Goal: Task Accomplishment & Management: Manage account settings

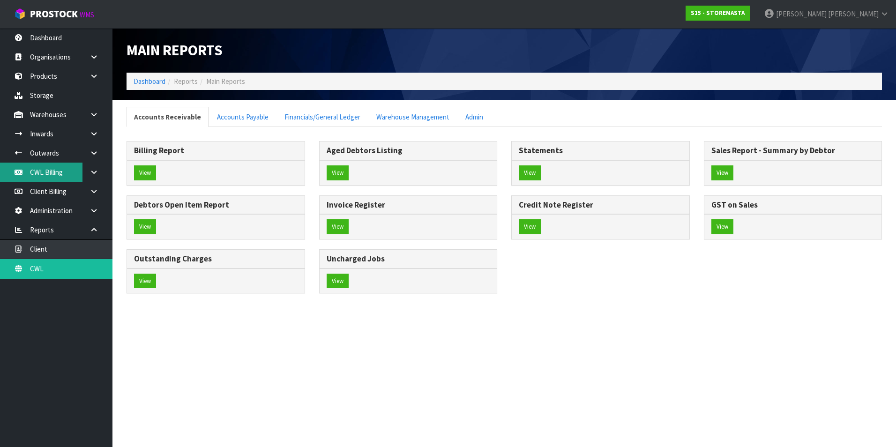
click at [57, 177] on link "CWL Billing" at bounding box center [56, 172] width 112 height 19
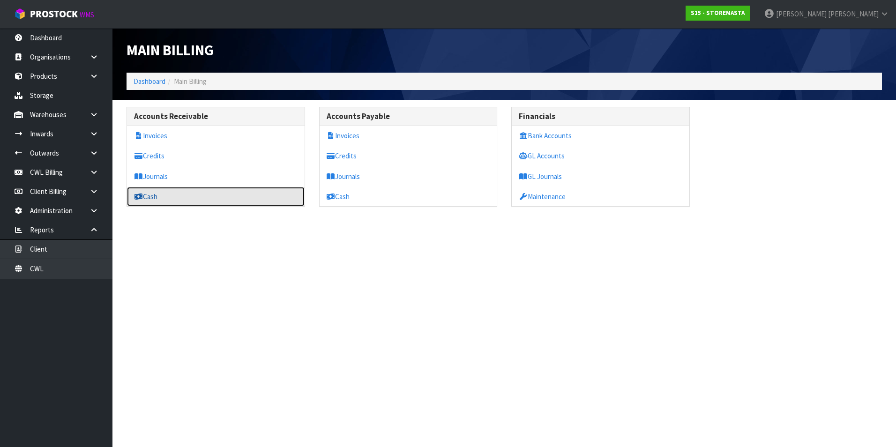
click at [158, 198] on link "Cash" at bounding box center [216, 196] width 178 height 19
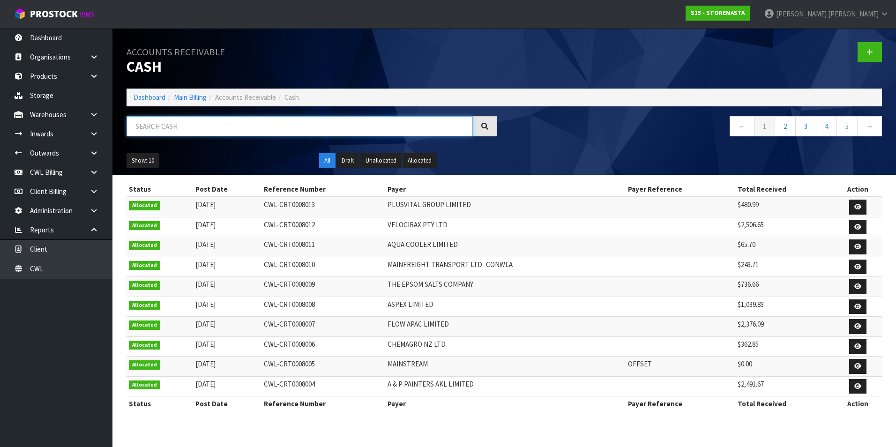
click at [196, 122] on input "text" at bounding box center [300, 126] width 346 height 20
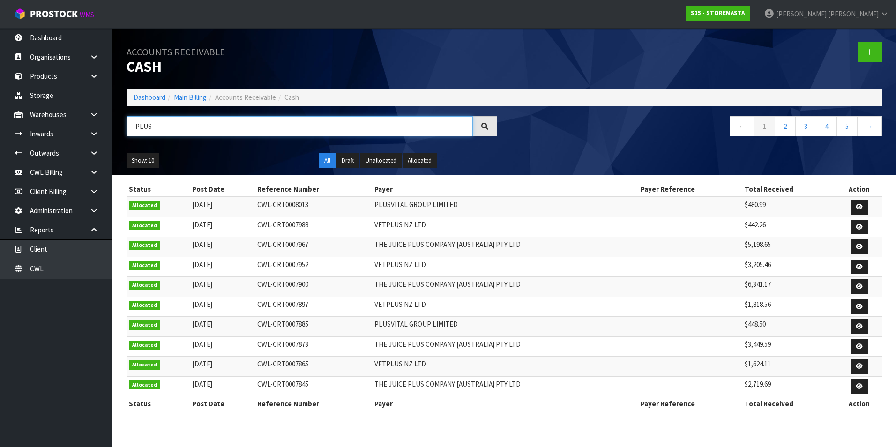
type input "PLUS"
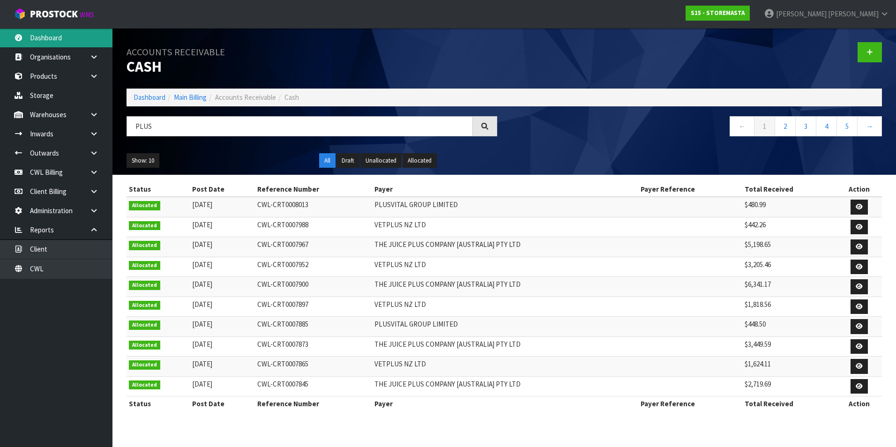
click at [68, 37] on link "Dashboard" at bounding box center [56, 37] width 112 height 19
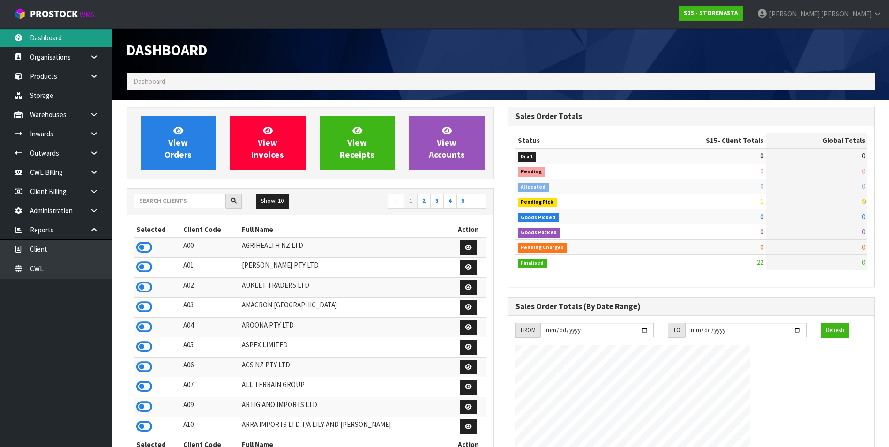
scroll to position [604, 381]
click at [160, 200] on input "text" at bounding box center [180, 201] width 92 height 15
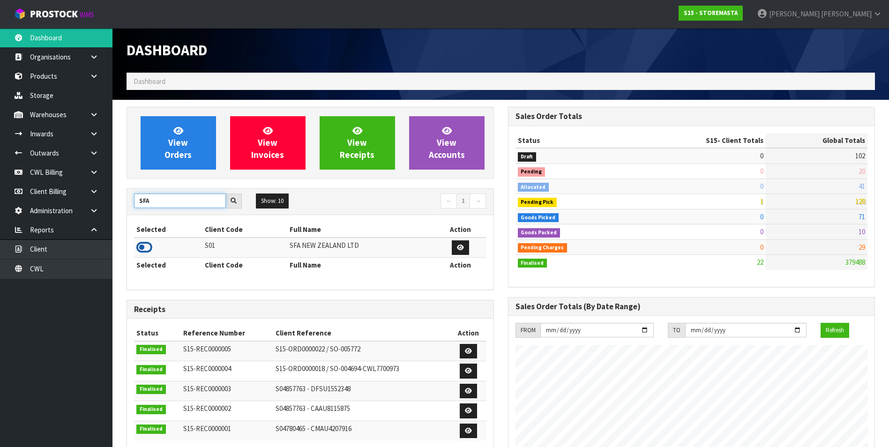
type input "SFA"
click at [147, 245] on icon at bounding box center [144, 247] width 16 height 14
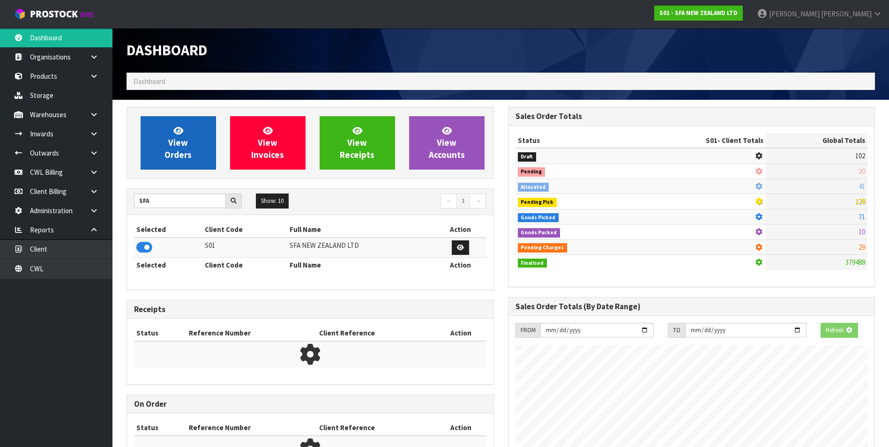
scroll to position [585, 381]
click at [182, 141] on span "View Orders" at bounding box center [178, 142] width 27 height 35
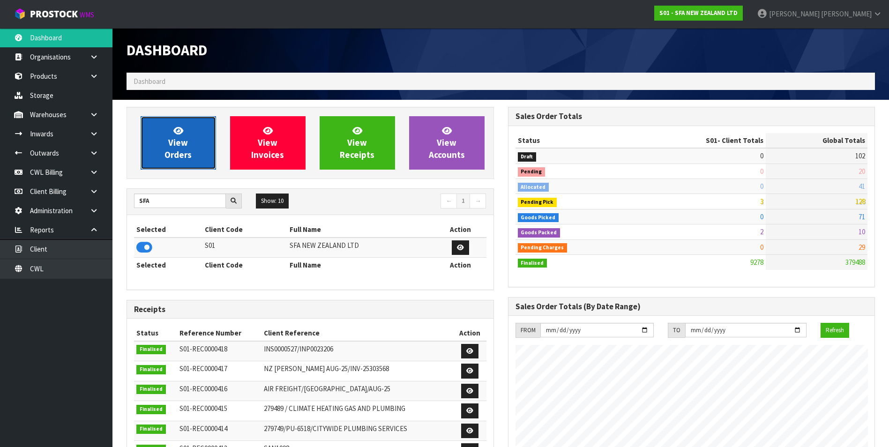
scroll to position [710, 381]
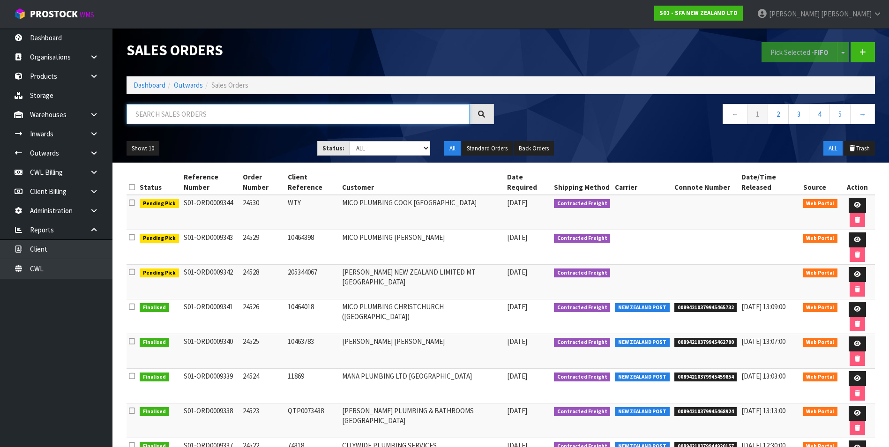
click at [182, 111] on input "text" at bounding box center [298, 114] width 343 height 20
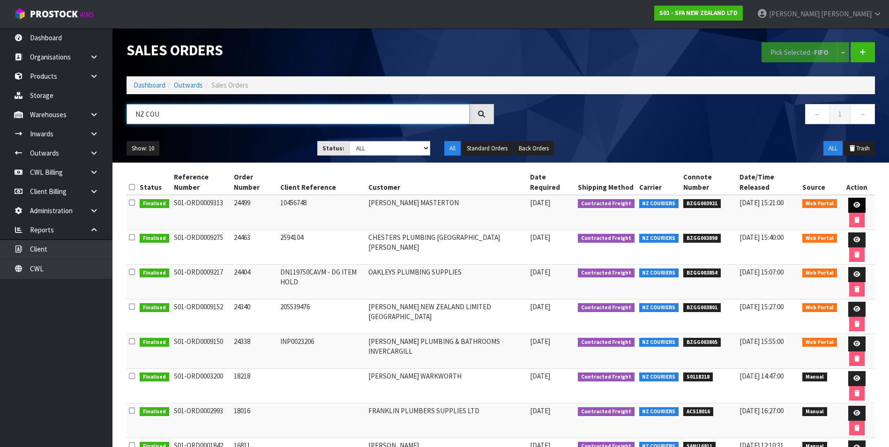
type input "NZ COU"
click at [854, 205] on icon at bounding box center [857, 205] width 7 height 6
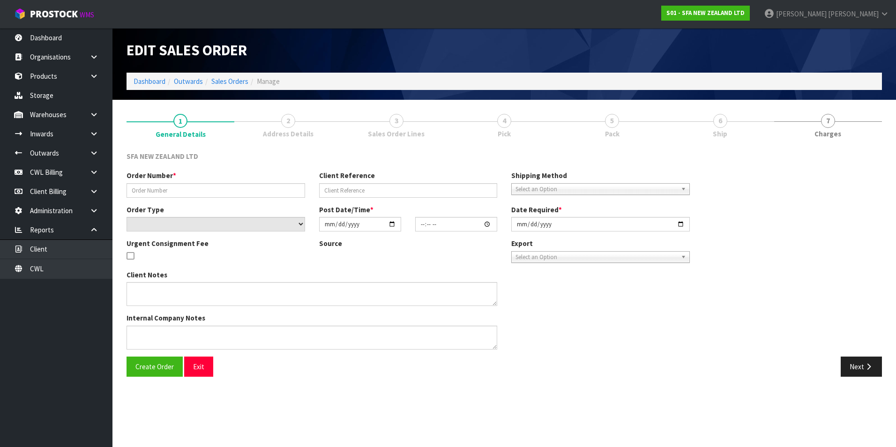
type input "24499"
type input "10456748"
select select "number:0"
type input "[DATE]"
type input "10:00:00.000"
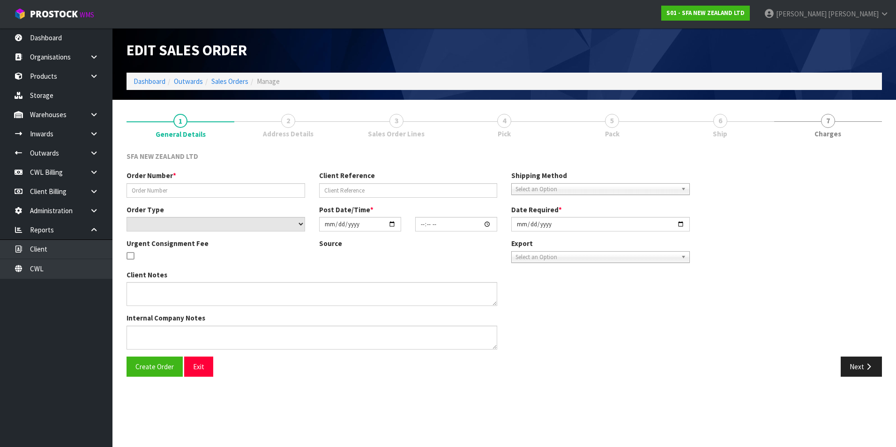
type input "[DATE]"
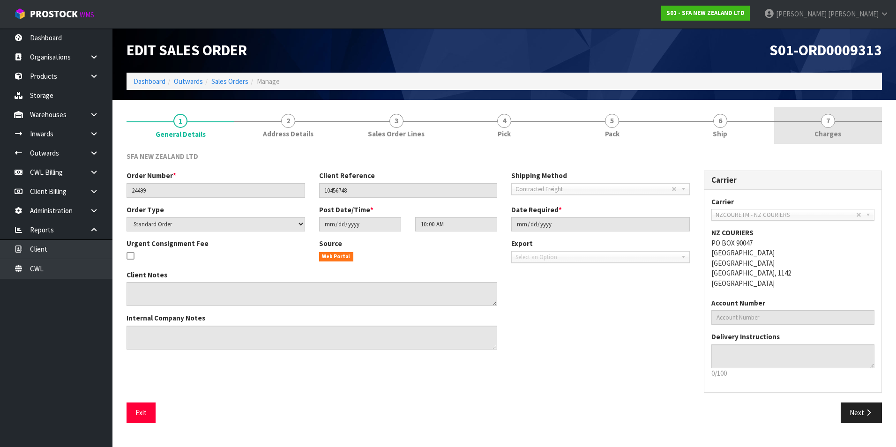
click at [829, 122] on span "7" at bounding box center [828, 121] width 14 height 14
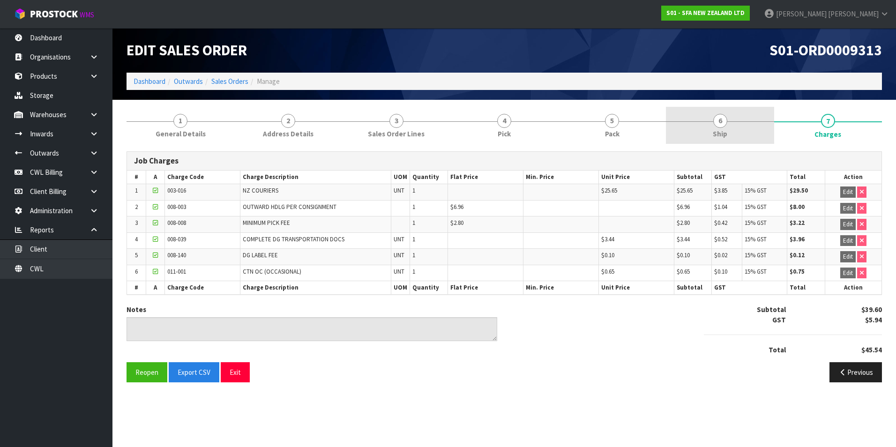
click at [727, 122] on span "6" at bounding box center [720, 121] width 14 height 14
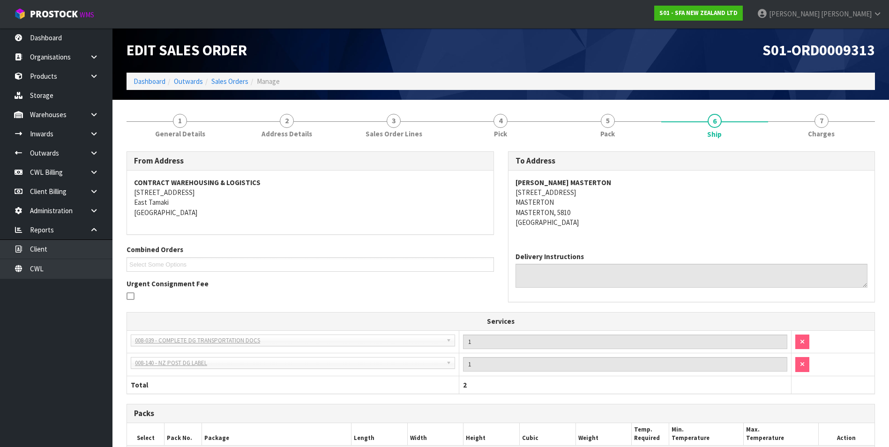
click at [330, 75] on ol "Dashboard Outwards Sales Orders Manage" at bounding box center [501, 81] width 749 height 17
click at [824, 126] on span "7" at bounding box center [822, 121] width 14 height 14
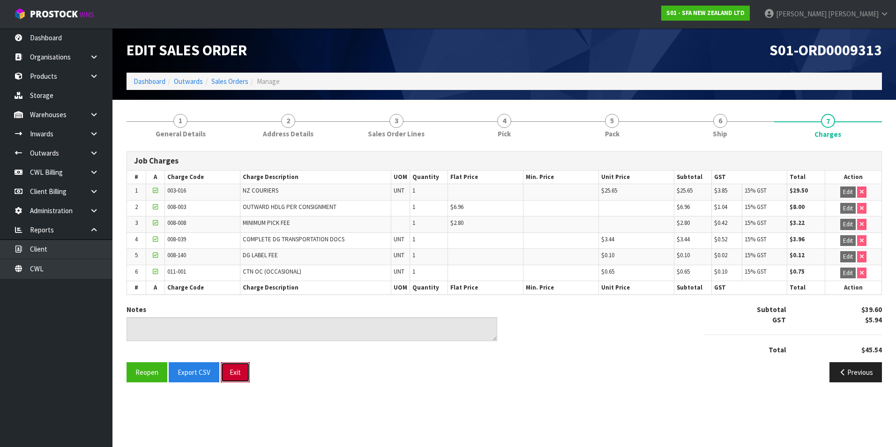
click at [237, 367] on button "Exit" at bounding box center [235, 372] width 29 height 20
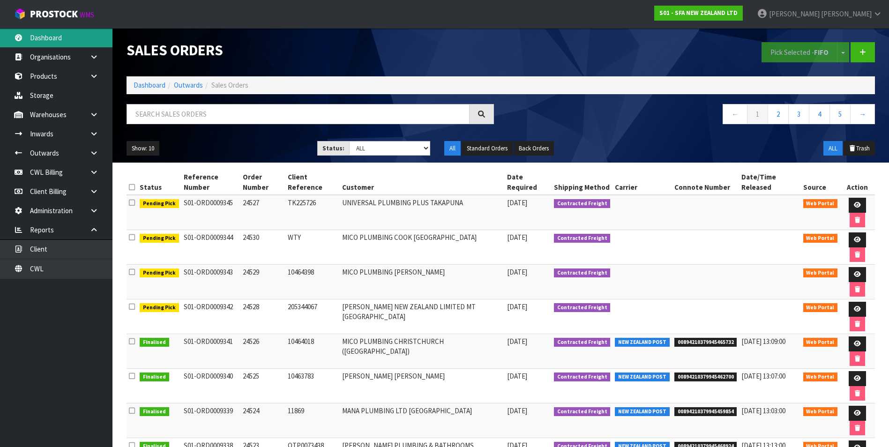
click at [61, 40] on link "Dashboard" at bounding box center [56, 37] width 112 height 19
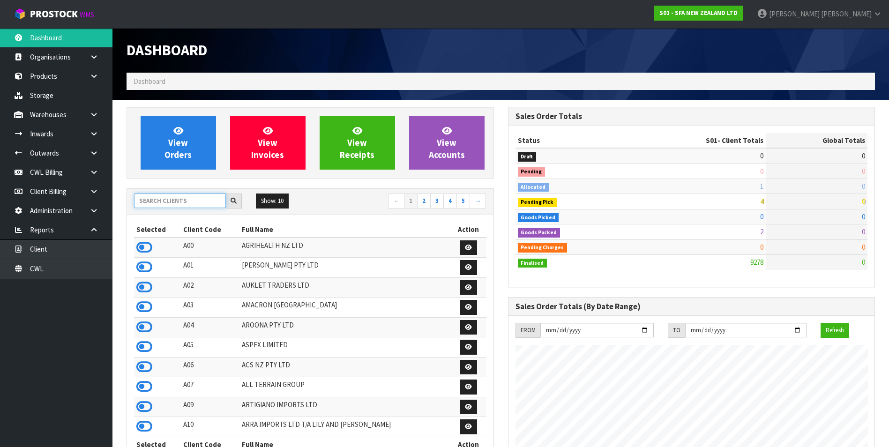
click at [169, 195] on input "text" at bounding box center [180, 201] width 92 height 15
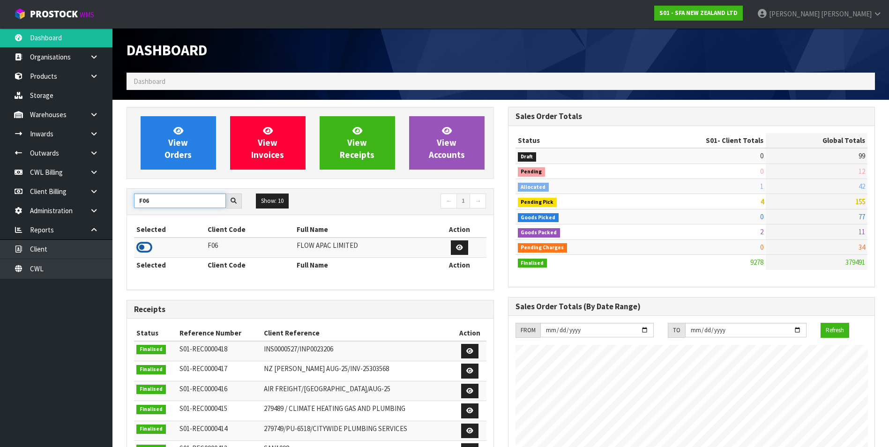
type input "F06"
click at [146, 246] on icon at bounding box center [144, 247] width 16 height 14
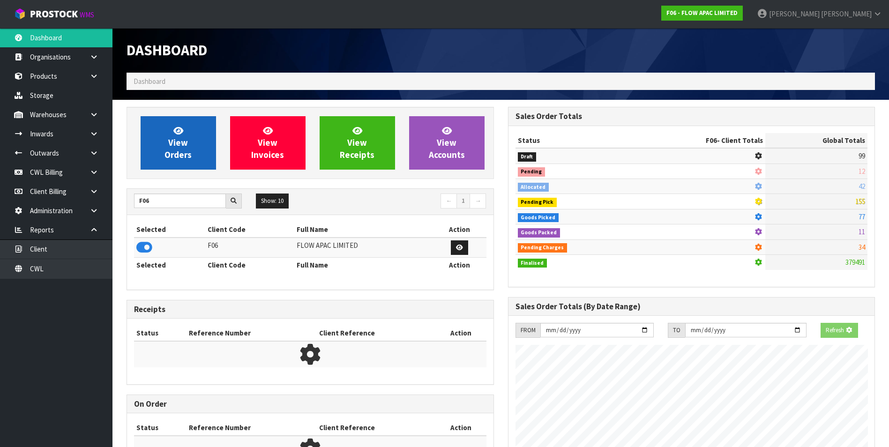
scroll to position [585, 381]
click at [181, 136] on link "View Orders" at bounding box center [178, 142] width 75 height 53
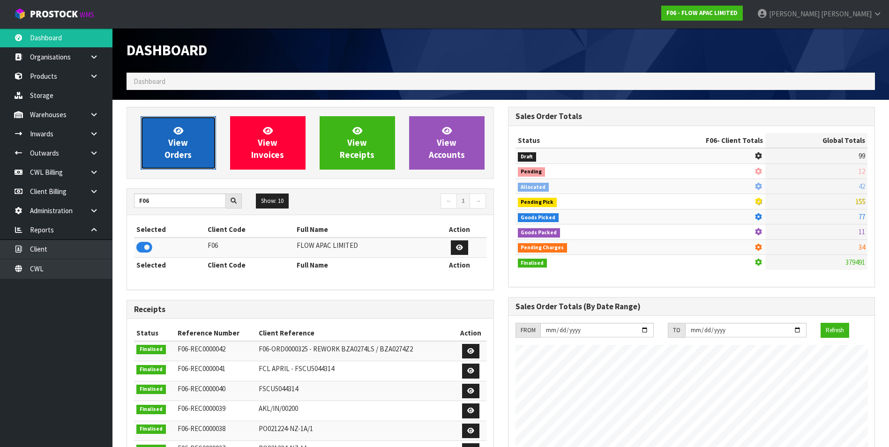
scroll to position [710, 381]
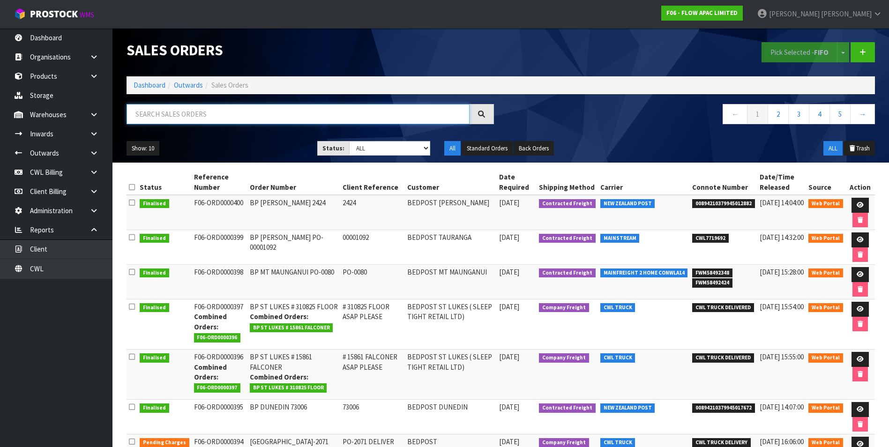
click at [168, 113] on input "text" at bounding box center [298, 114] width 343 height 20
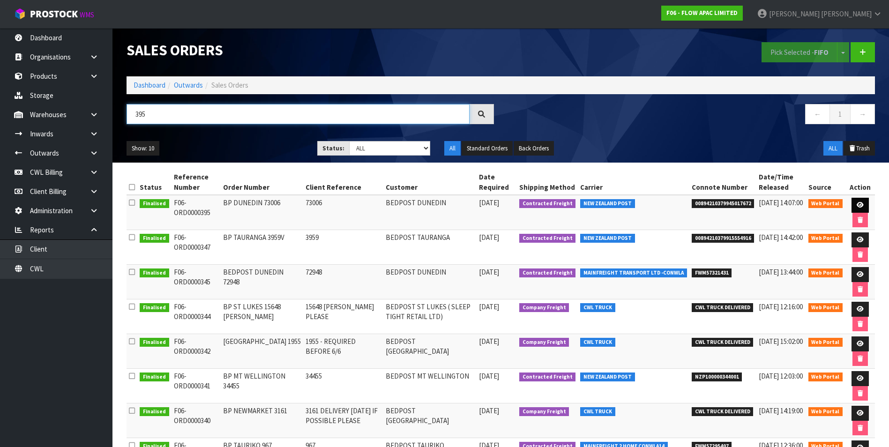
type input "395"
click at [858, 202] on icon at bounding box center [860, 205] width 7 height 6
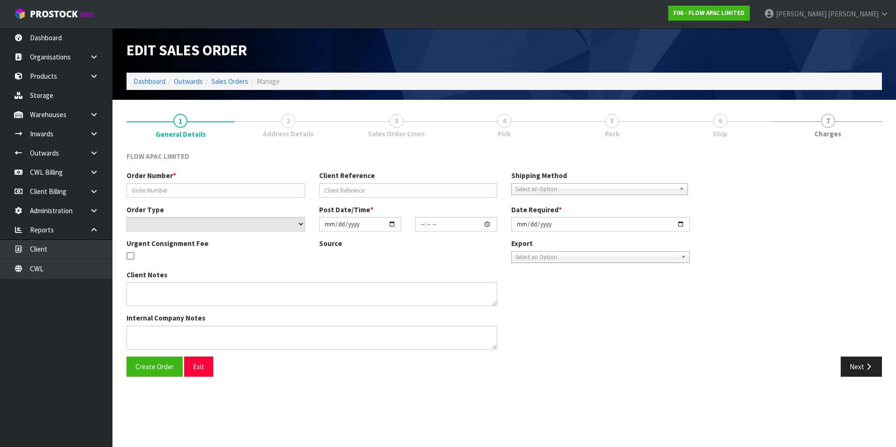
type input "BP DUNEDIN 73006"
type input "73006"
select select "number:0"
type input "[DATE]"
type input "14:27:00.000"
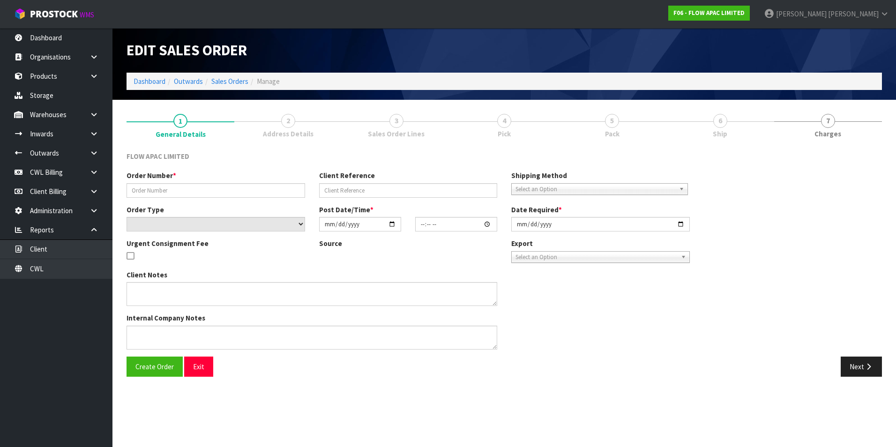
type input "[DATE]"
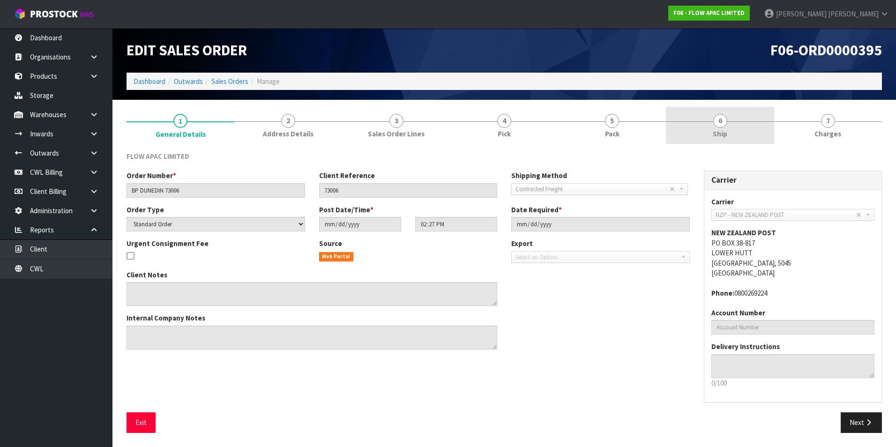
click at [719, 124] on span "6" at bounding box center [720, 121] width 14 height 14
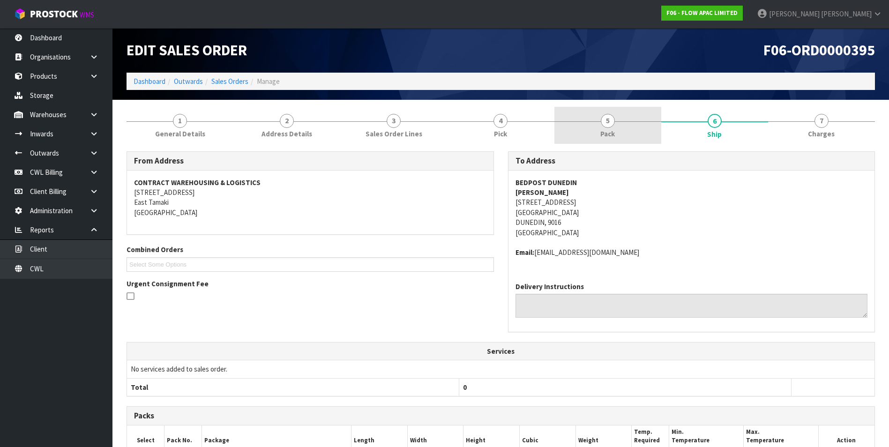
click at [616, 122] on link "5 Pack" at bounding box center [608, 125] width 107 height 37
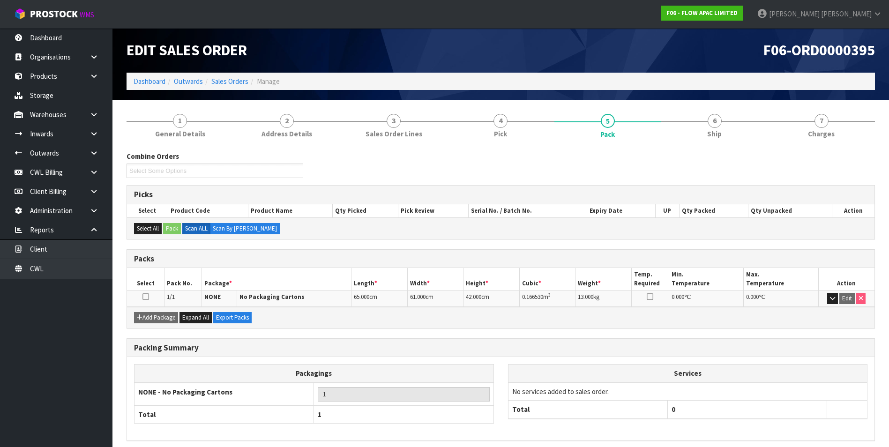
scroll to position [38, 0]
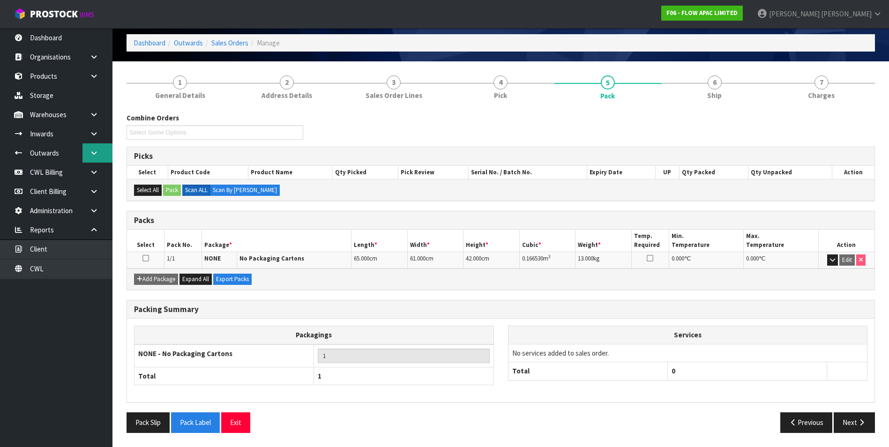
click at [92, 157] on link at bounding box center [97, 152] width 30 height 19
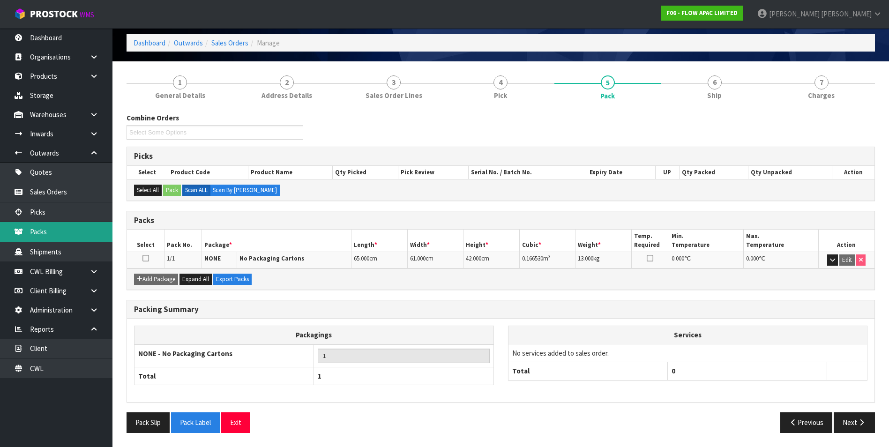
click at [67, 234] on link "Packs" at bounding box center [56, 231] width 112 height 19
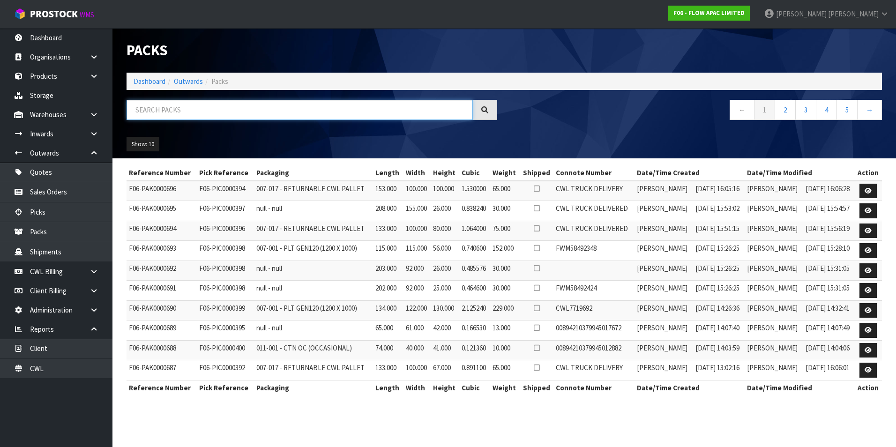
click at [151, 109] on input "text" at bounding box center [300, 110] width 346 height 20
type input "00894210379945017672"
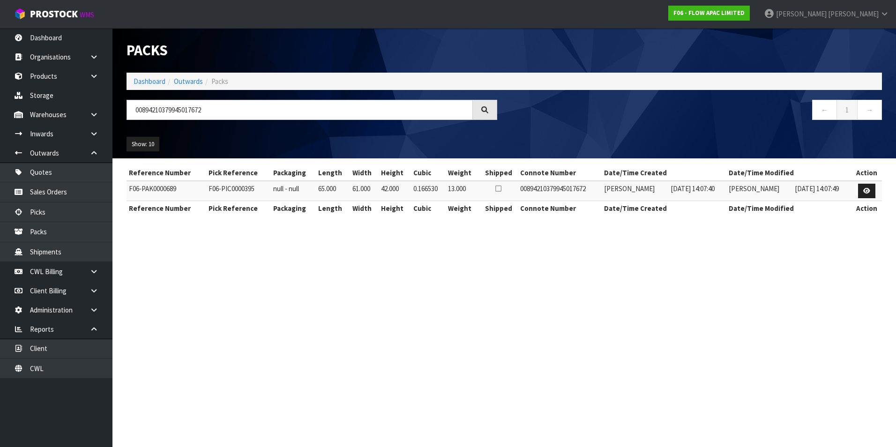
click at [758, 411] on section "Packs Dashboard Outwards Packs 00894210379945017672 ← 1 → Show: 10 5 10 25 50 R…" at bounding box center [448, 223] width 896 height 447
click at [577, 327] on section "Packs Dashboard Outwards Packs 00894210379945017672 ← 1 → Show: 10 5 10 25 50 R…" at bounding box center [448, 223] width 896 height 447
click at [474, 418] on section "Packs Dashboard Outwards Packs 00894210379945017672 ← 1 → Show: 10 5 10 25 50 R…" at bounding box center [448, 223] width 896 height 447
click at [867, 188] on icon at bounding box center [866, 191] width 7 height 6
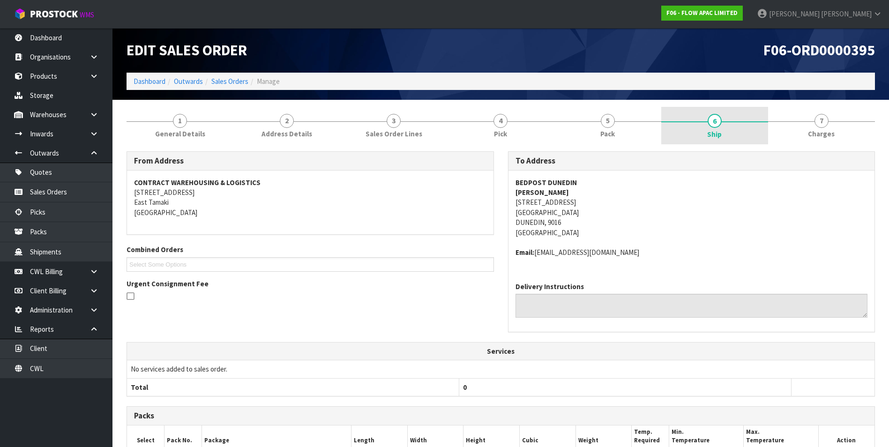
click at [716, 126] on span "6" at bounding box center [715, 121] width 14 height 14
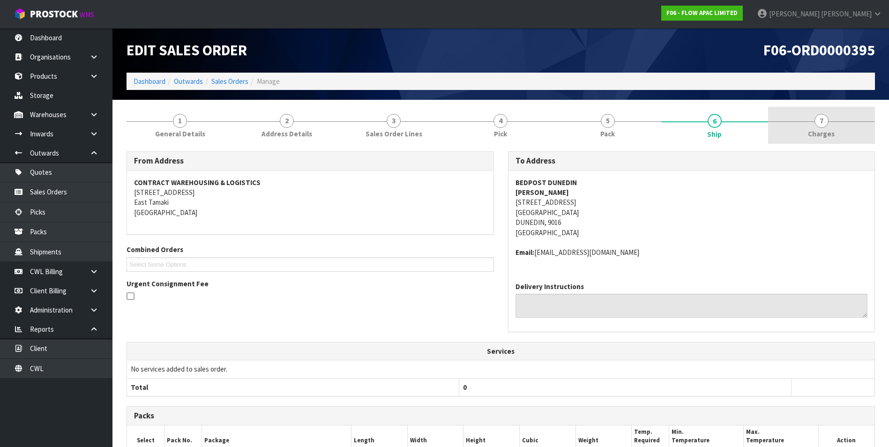
click at [828, 121] on span "7" at bounding box center [822, 121] width 14 height 14
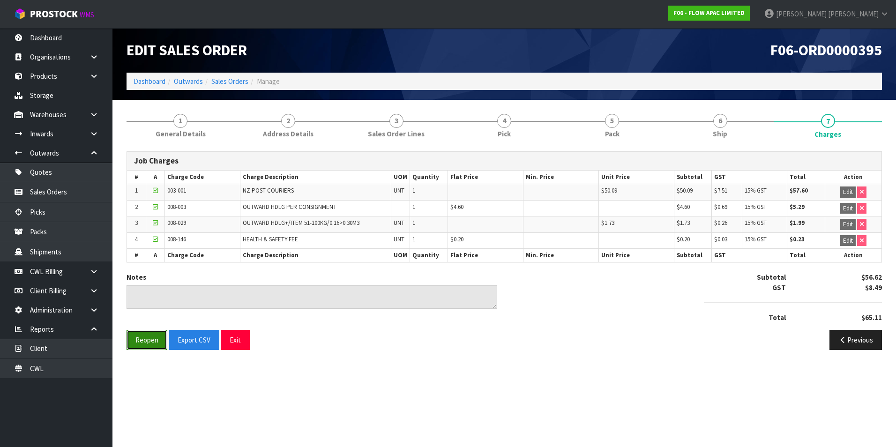
click at [143, 342] on button "Reopen" at bounding box center [147, 340] width 41 height 20
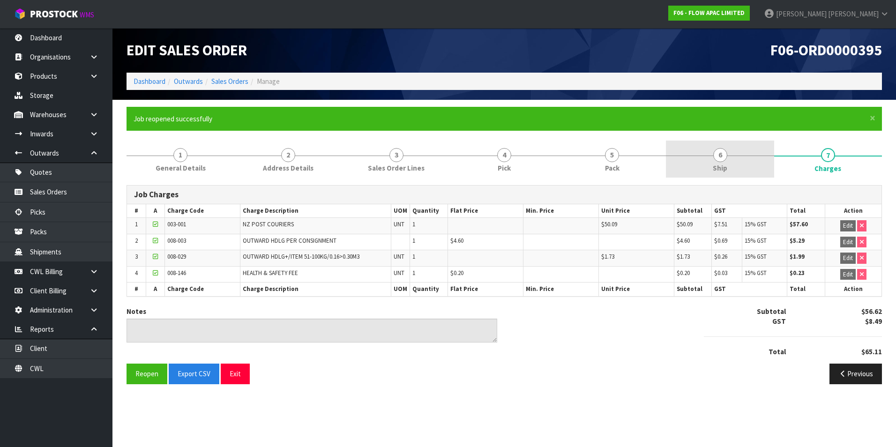
click at [722, 158] on span "6" at bounding box center [720, 155] width 14 height 14
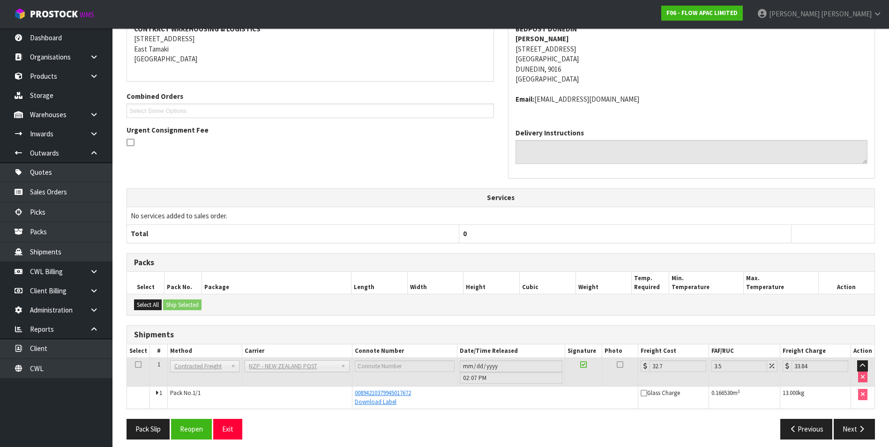
scroll to position [194, 0]
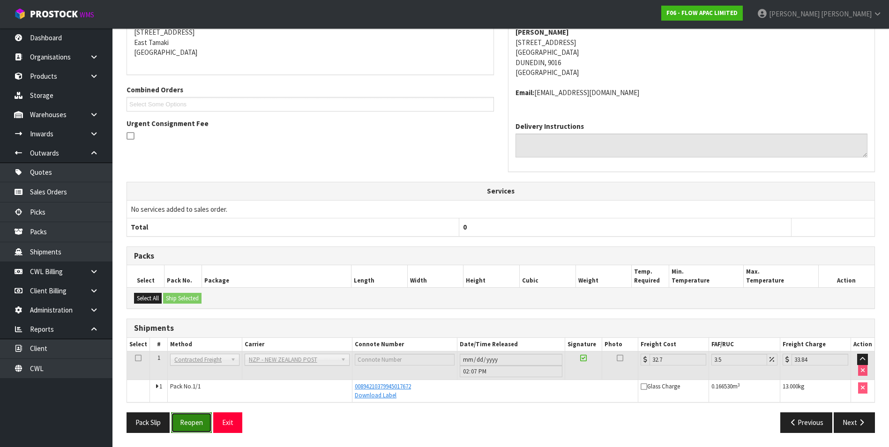
click at [202, 426] on button "Reopen" at bounding box center [191, 422] width 41 height 20
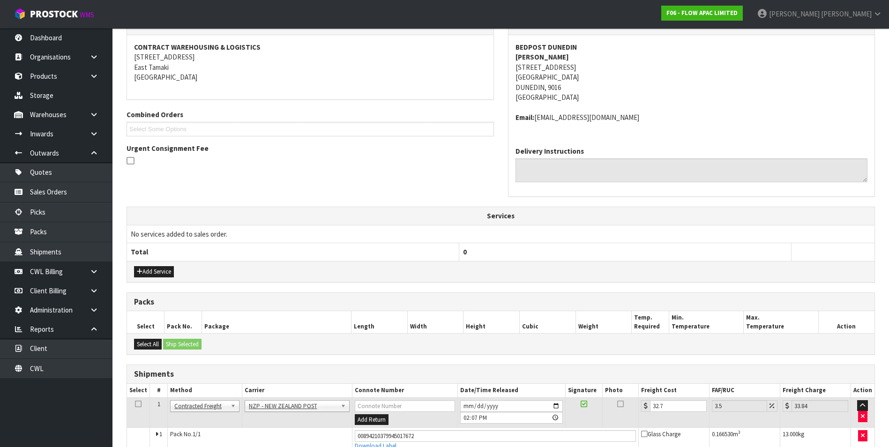
scroll to position [220, 0]
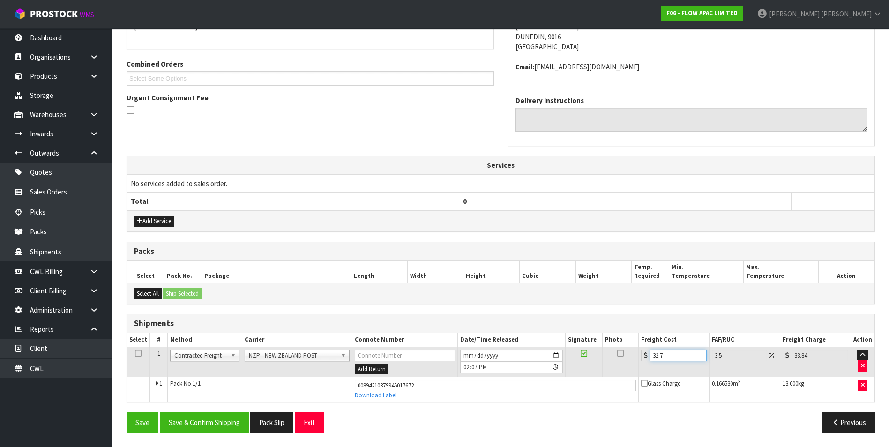
click at [672, 358] on input "32.7" at bounding box center [678, 356] width 56 height 12
type input "32"
type input "33.12"
type input "3"
type input "3.1"
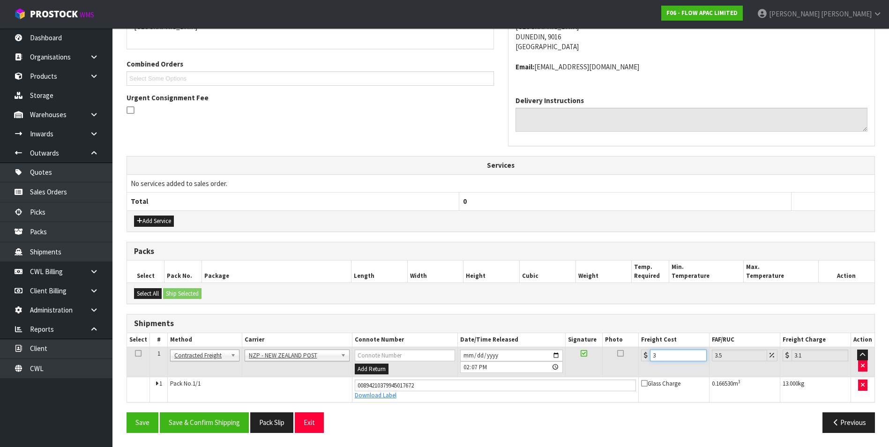
type input "0"
type input "8"
type input "8.28"
type input "89"
type input "92.11"
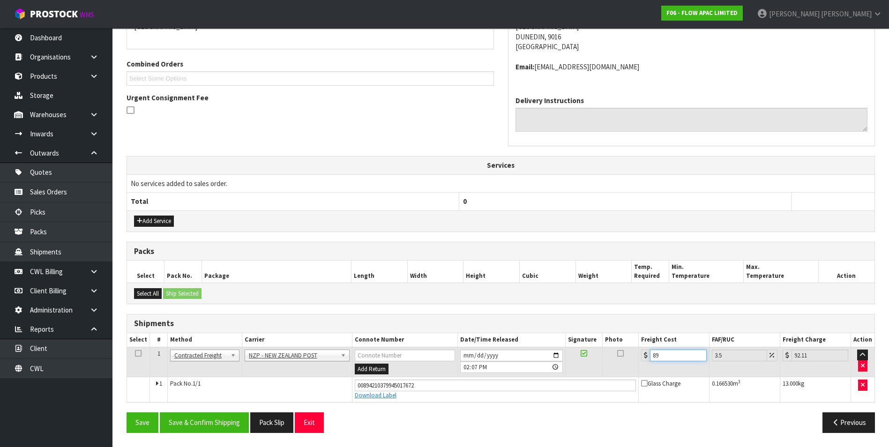
type input "89.6"
type input "92.74"
type input "89.65"
type input "92.79"
type input "89.65"
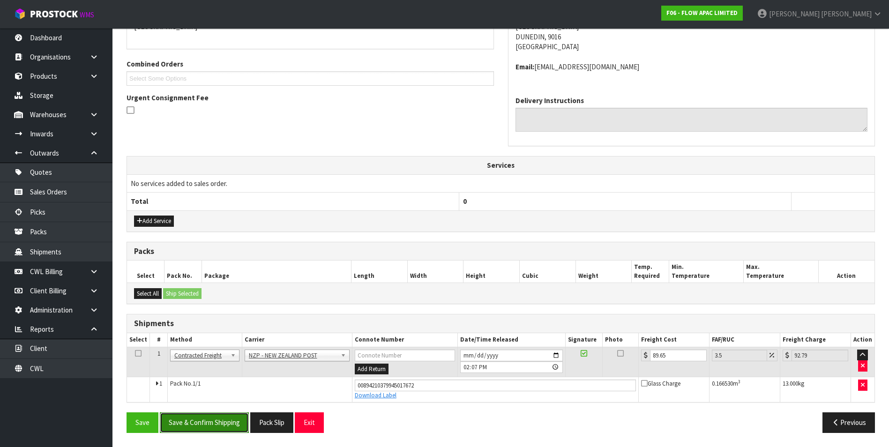
click at [212, 426] on button "Save & Confirm Shipping" at bounding box center [204, 422] width 89 height 20
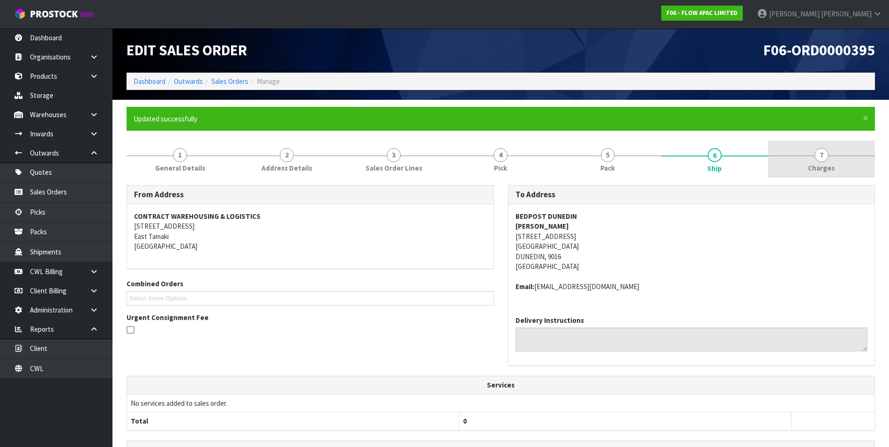
click at [824, 153] on span "7" at bounding box center [822, 155] width 14 height 14
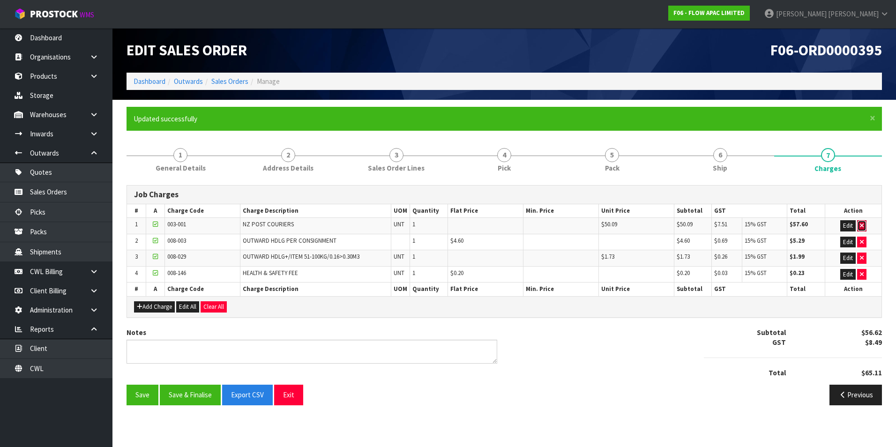
click at [861, 224] on icon "button" at bounding box center [862, 226] width 4 height 6
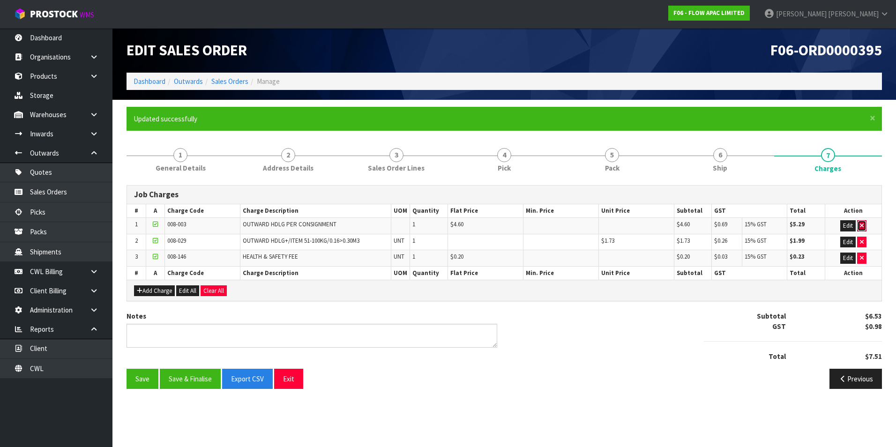
click at [862, 226] on icon "button" at bounding box center [862, 226] width 4 height 6
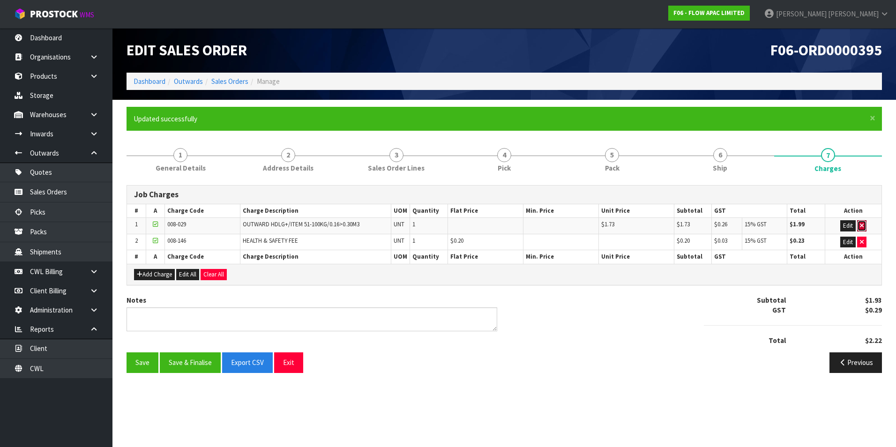
click at [862, 226] on icon "button" at bounding box center [862, 226] width 4 height 6
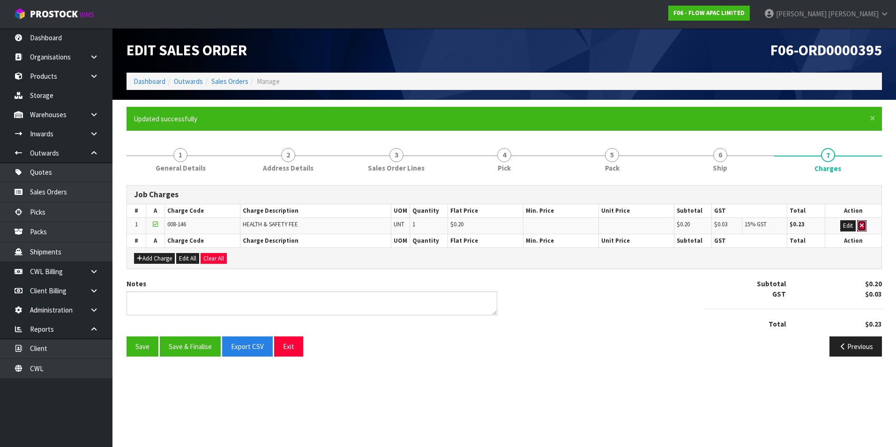
click at [862, 226] on icon "button" at bounding box center [862, 226] width 4 height 6
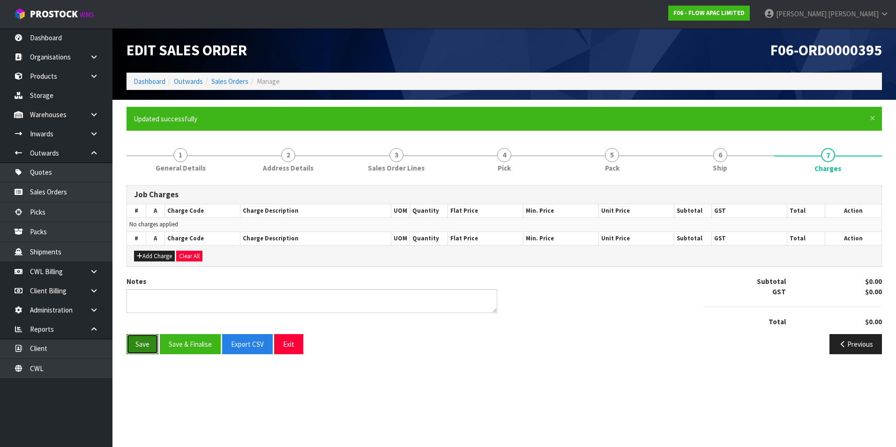
click at [148, 341] on button "Save" at bounding box center [143, 344] width 32 height 20
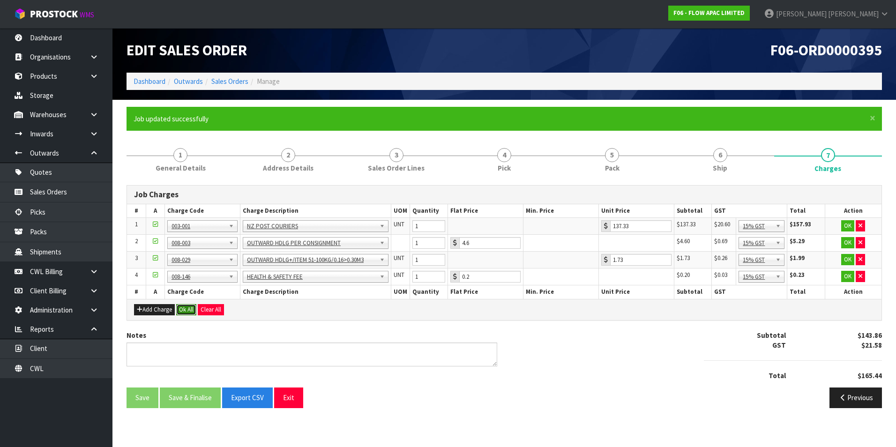
click at [186, 305] on button "Ok All" at bounding box center [186, 309] width 20 height 11
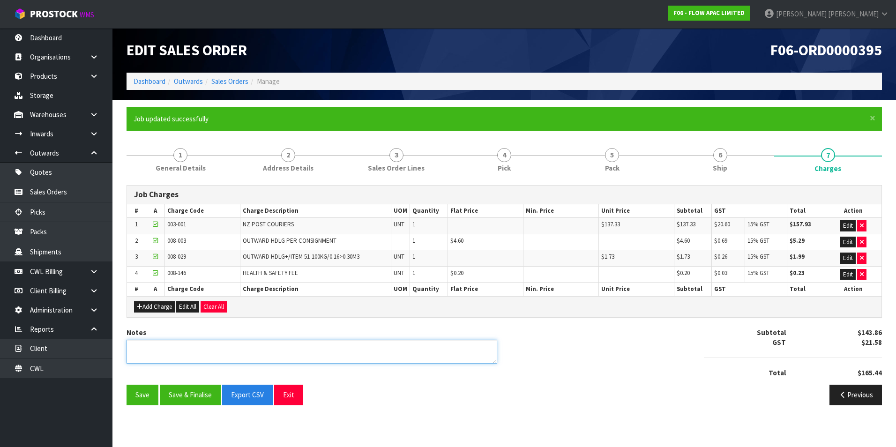
click at [145, 348] on textarea at bounding box center [312, 352] width 371 height 24
type textarea "FREIGHT PRICE UPDATED WITH UNDERTICTING AS COURIER XL SELECTED AS SERVICE CAUSE…"
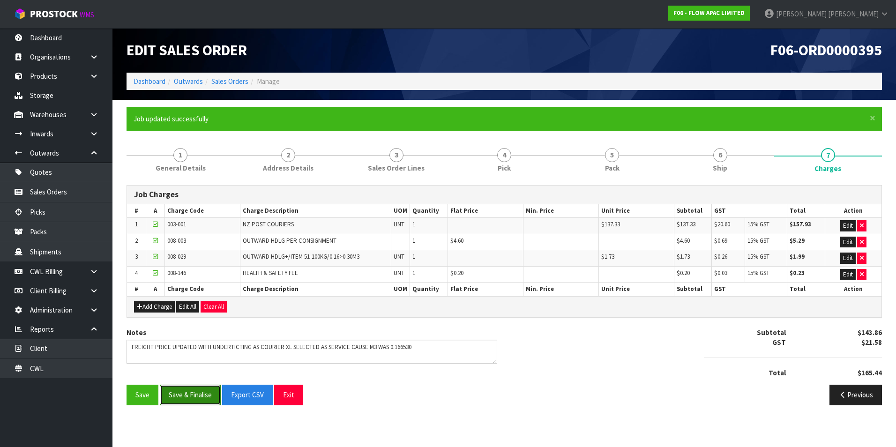
click at [193, 395] on button "Save & Finalise" at bounding box center [190, 395] width 61 height 20
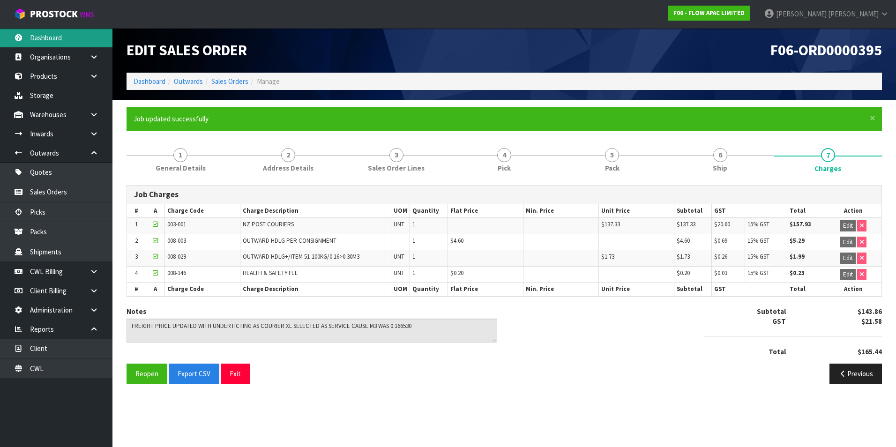
click at [52, 40] on link "Dashboard" at bounding box center [56, 37] width 112 height 19
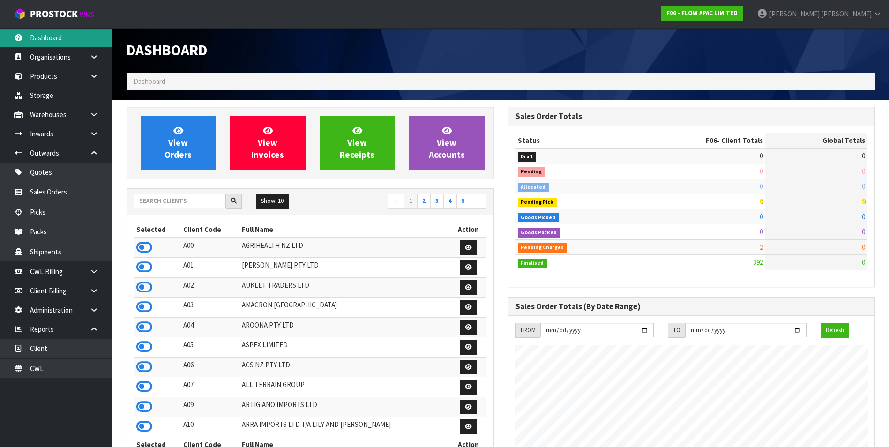
scroll to position [710, 381]
click at [151, 199] on input "text" at bounding box center [180, 201] width 92 height 15
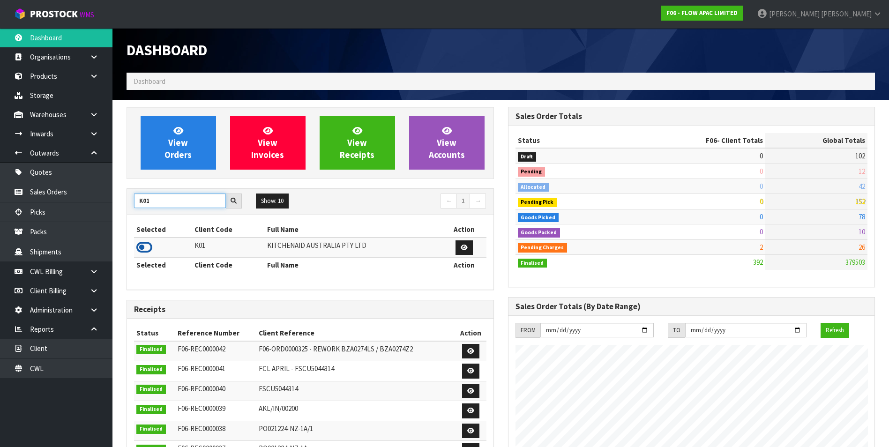
type input "K01"
drag, startPoint x: 146, startPoint y: 245, endPoint x: 183, endPoint y: 164, distance: 89.8
click at [145, 245] on icon at bounding box center [144, 247] width 16 height 14
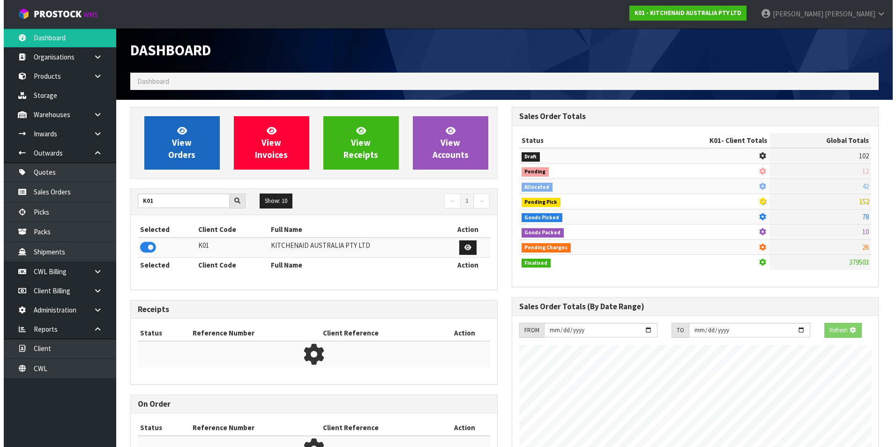
scroll to position [468146, 468348]
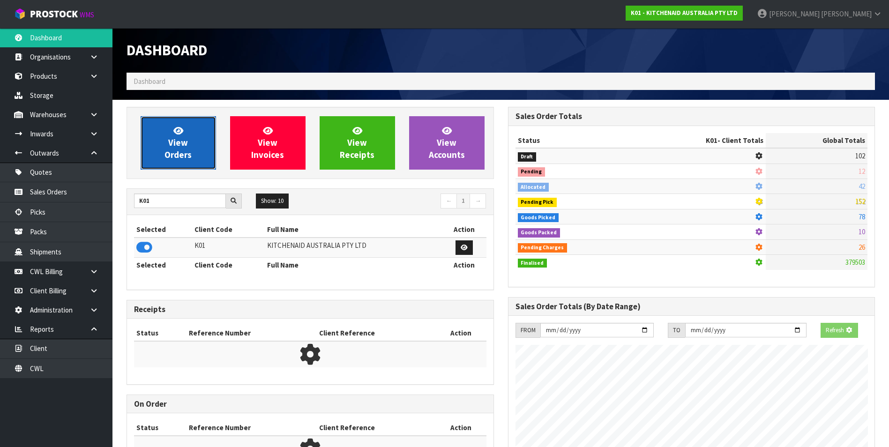
click at [181, 150] on span "View Orders" at bounding box center [178, 142] width 27 height 35
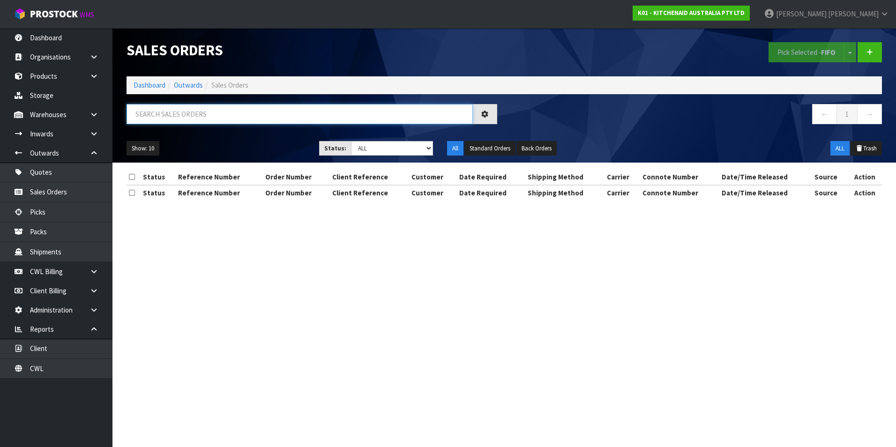
click at [156, 112] on input "text" at bounding box center [300, 114] width 346 height 20
paste input "00894210379945470613"
type input "00894210379945470613"
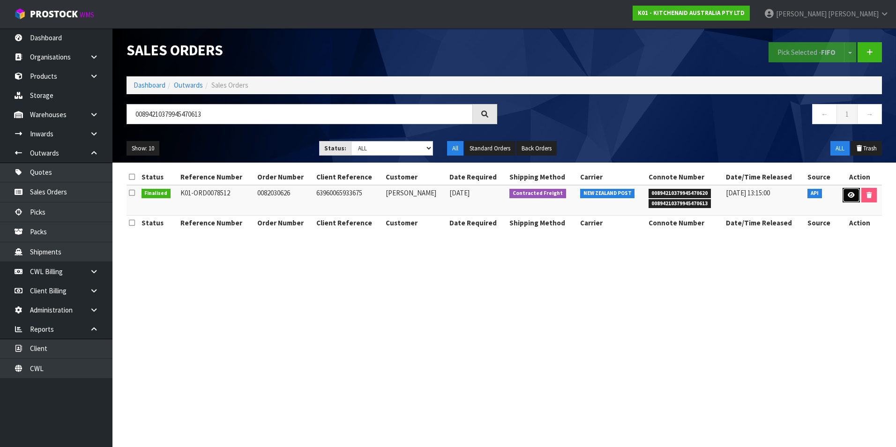
click at [852, 194] on icon at bounding box center [851, 195] width 7 height 6
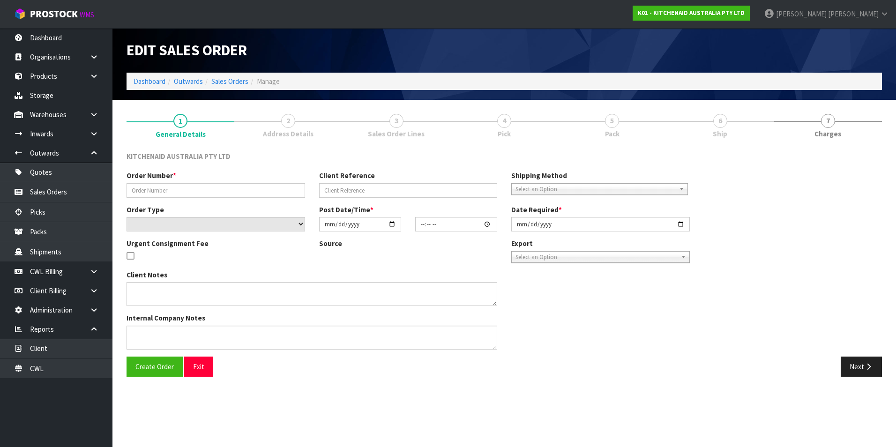
type input "0082030626"
type input "63960065933675"
select select "number:0"
type input "[DATE]"
type input "13:34:25.000"
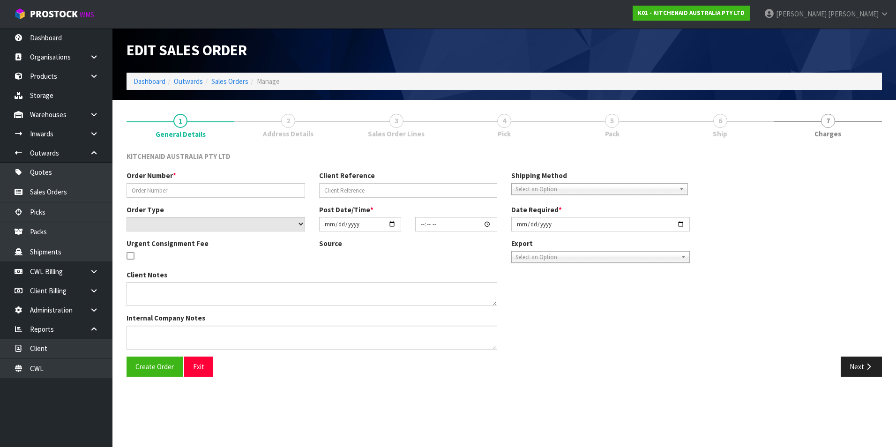
type input "[DATE]"
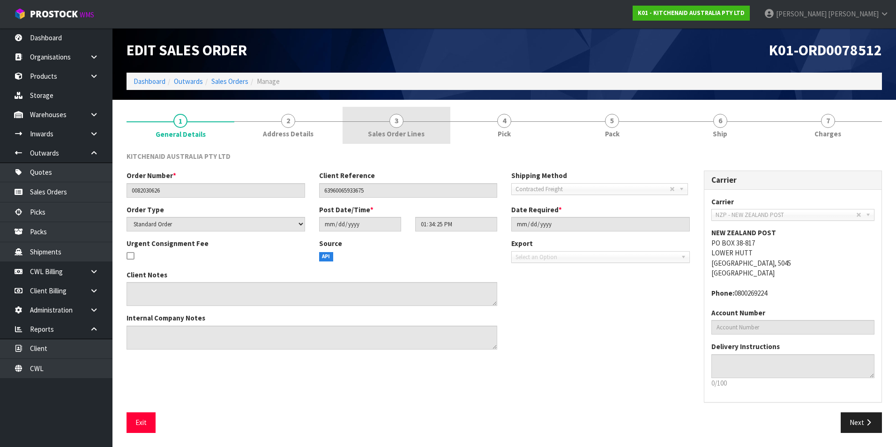
click at [400, 120] on span "3" at bounding box center [397, 121] width 14 height 14
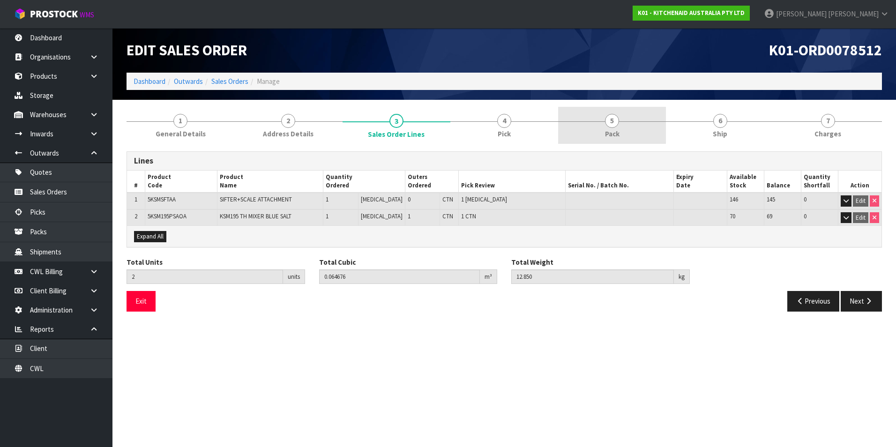
click at [613, 128] on link "5 Pack" at bounding box center [612, 125] width 108 height 37
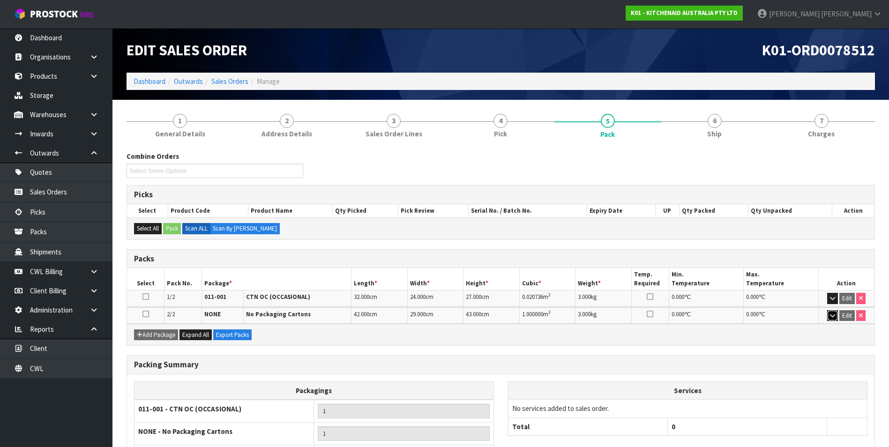
click at [831, 314] on icon "button" at bounding box center [832, 316] width 5 height 6
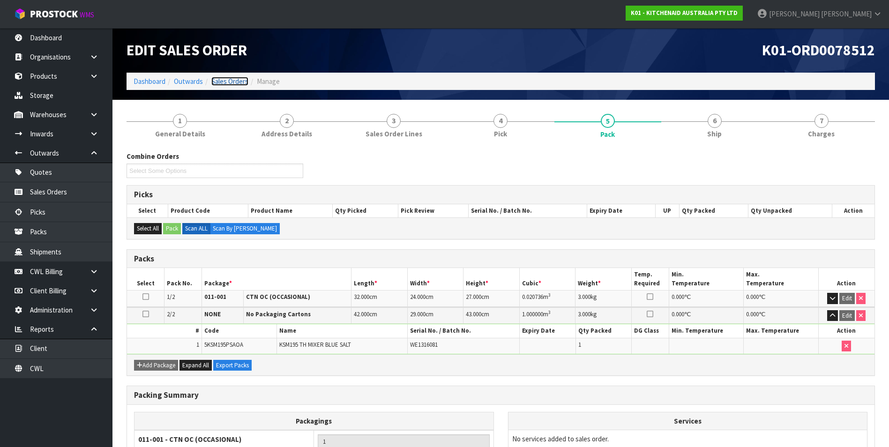
click at [225, 85] on link "Sales Orders" at bounding box center [229, 81] width 37 height 9
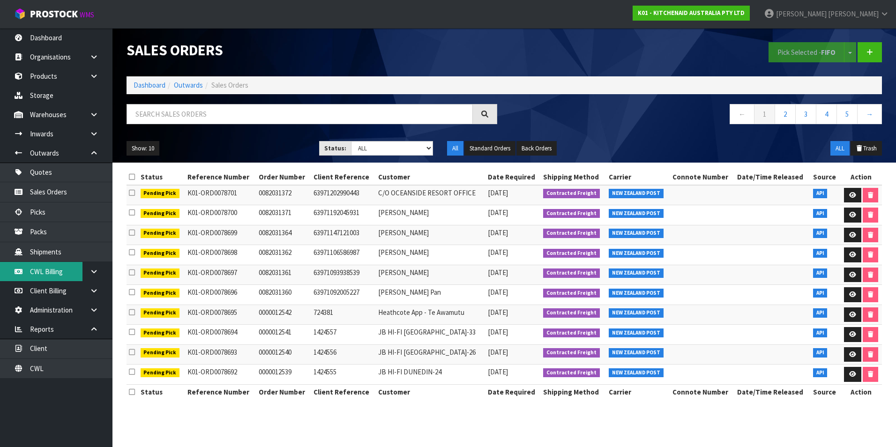
click at [66, 271] on link "CWL Billing" at bounding box center [56, 271] width 112 height 19
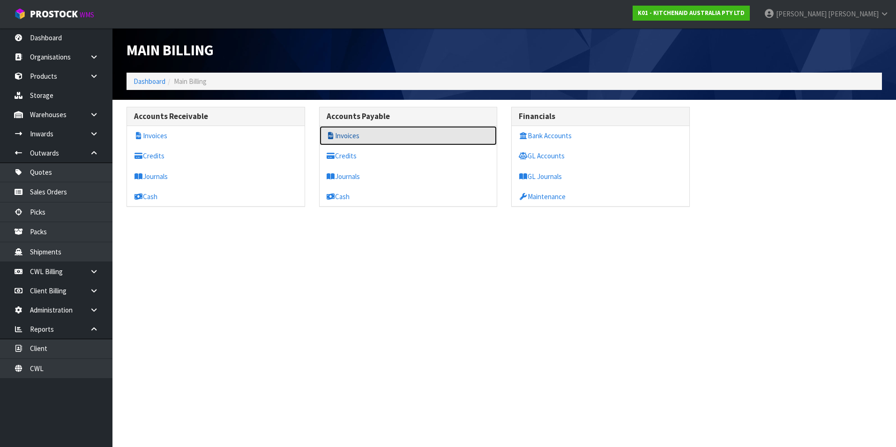
click at [358, 135] on link "Invoices" at bounding box center [409, 135] width 178 height 19
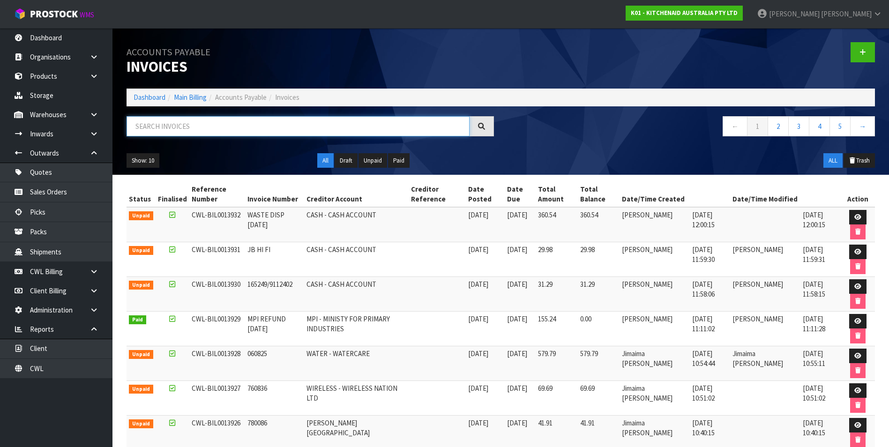
click at [210, 117] on input "text" at bounding box center [298, 126] width 343 height 20
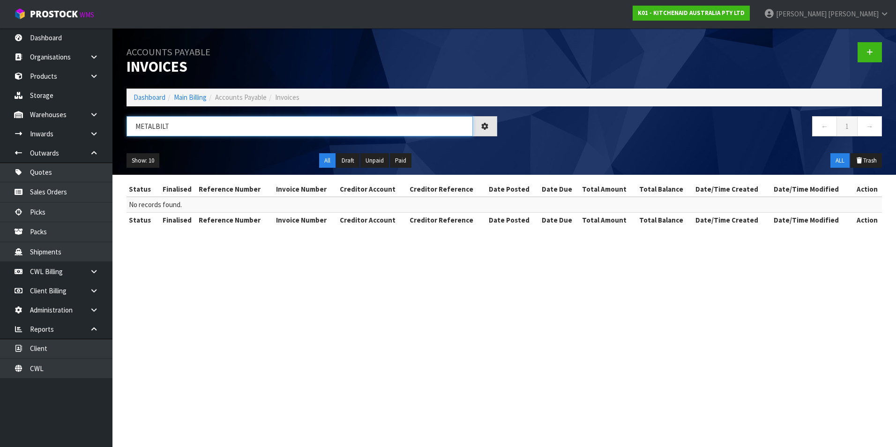
type input "METALBILT"
